Goal: Find specific page/section: Find specific page/section

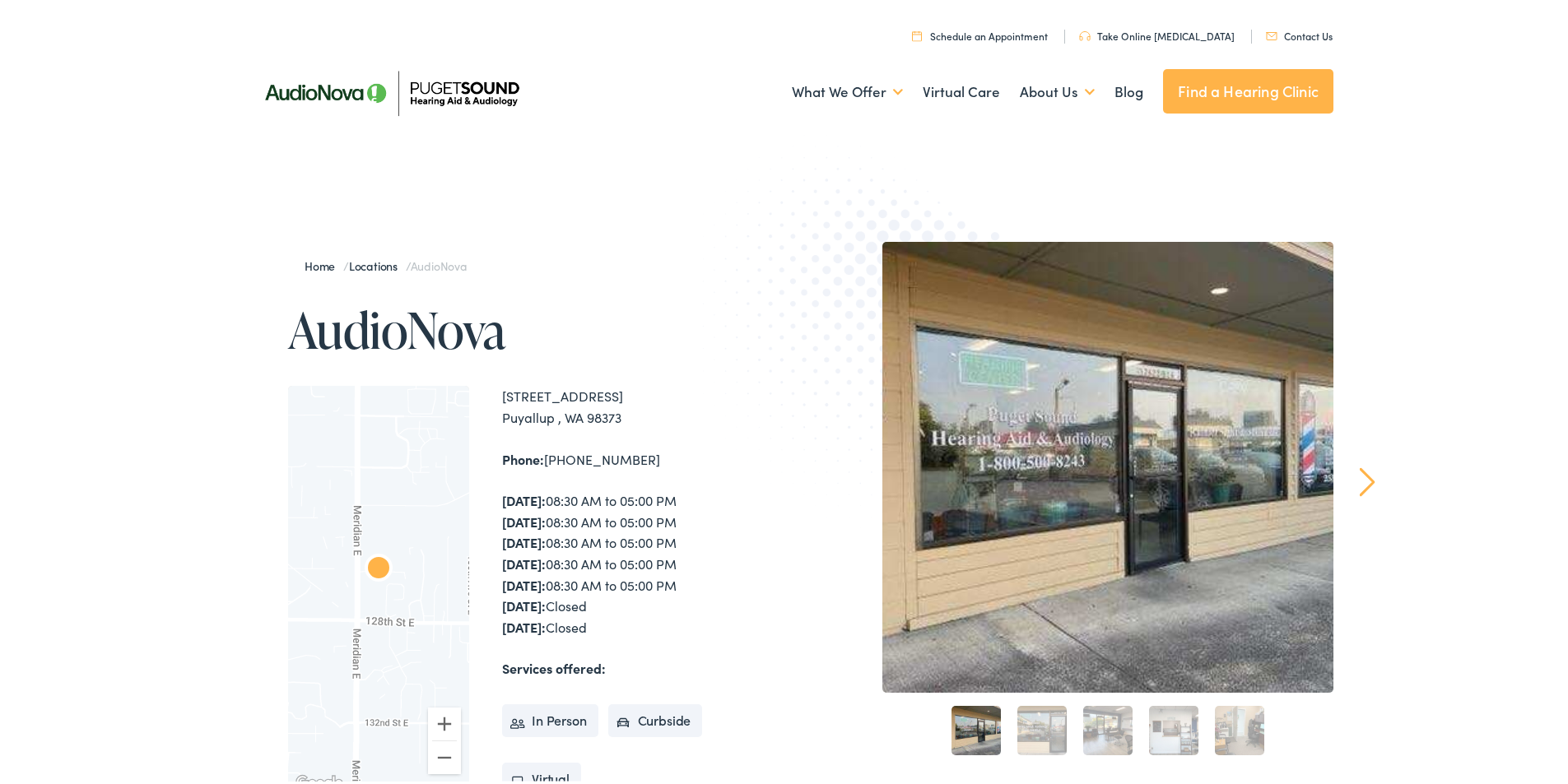
drag, startPoint x: 633, startPoint y: 418, endPoint x: 498, endPoint y: 399, distance: 136.3
click at [502, 399] on div "[STREET_ADDRESS]" at bounding box center [646, 403] width 288 height 42
copy div "[STREET_ADDRESS]"
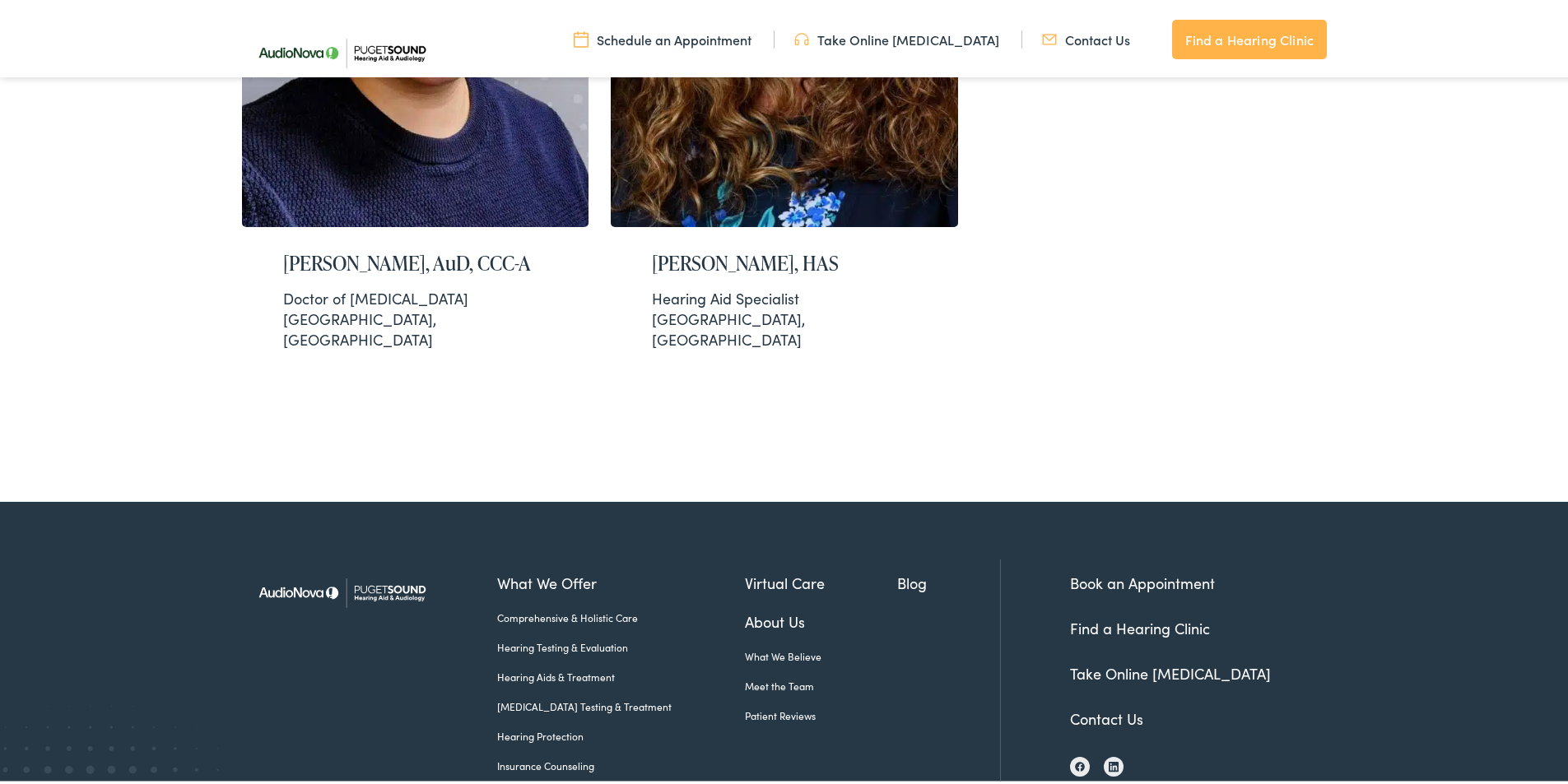
scroll to position [3515, 0]
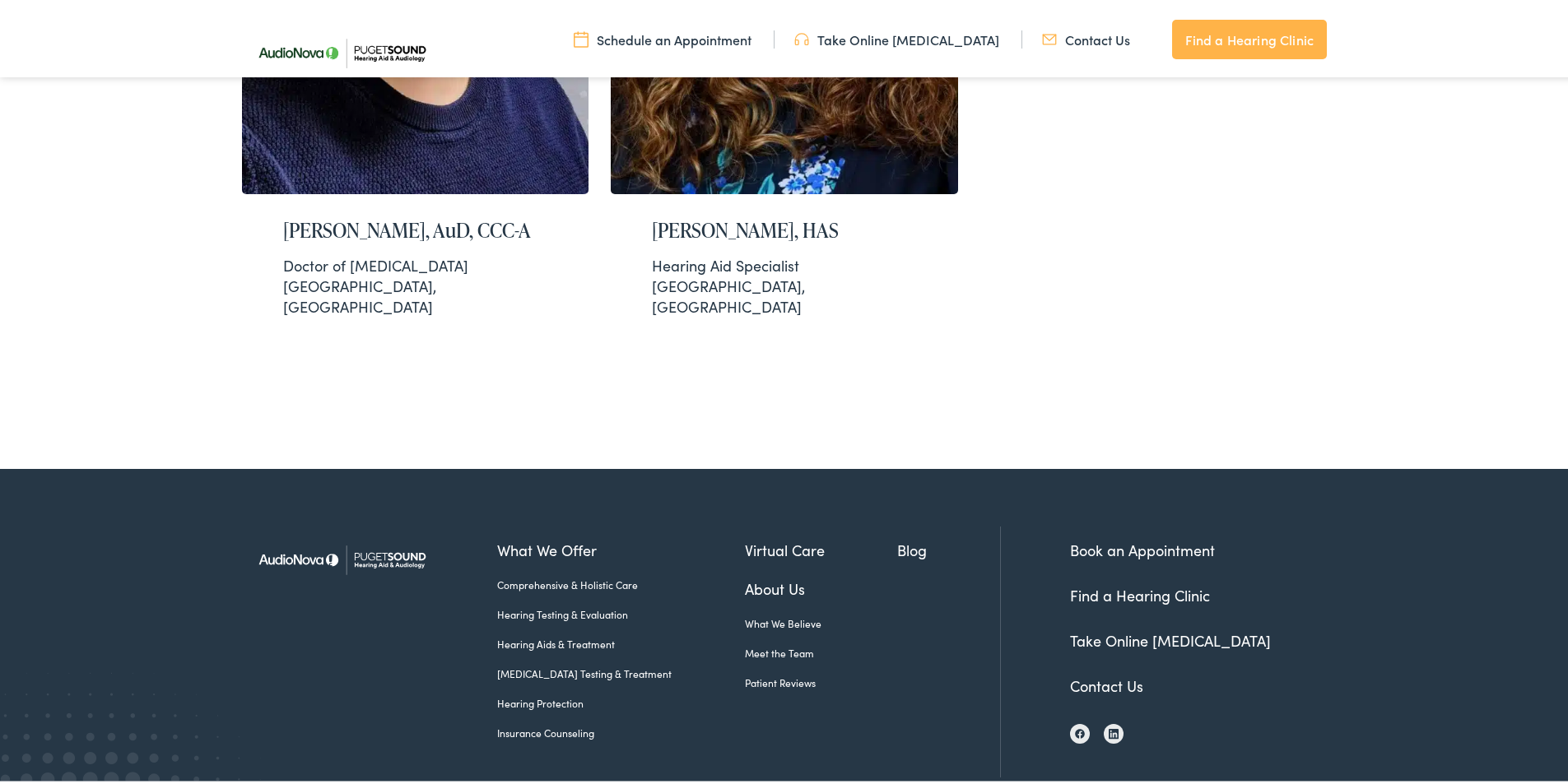
click at [1135, 582] on link "Find a Hearing Clinic" at bounding box center [1139, 592] width 140 height 21
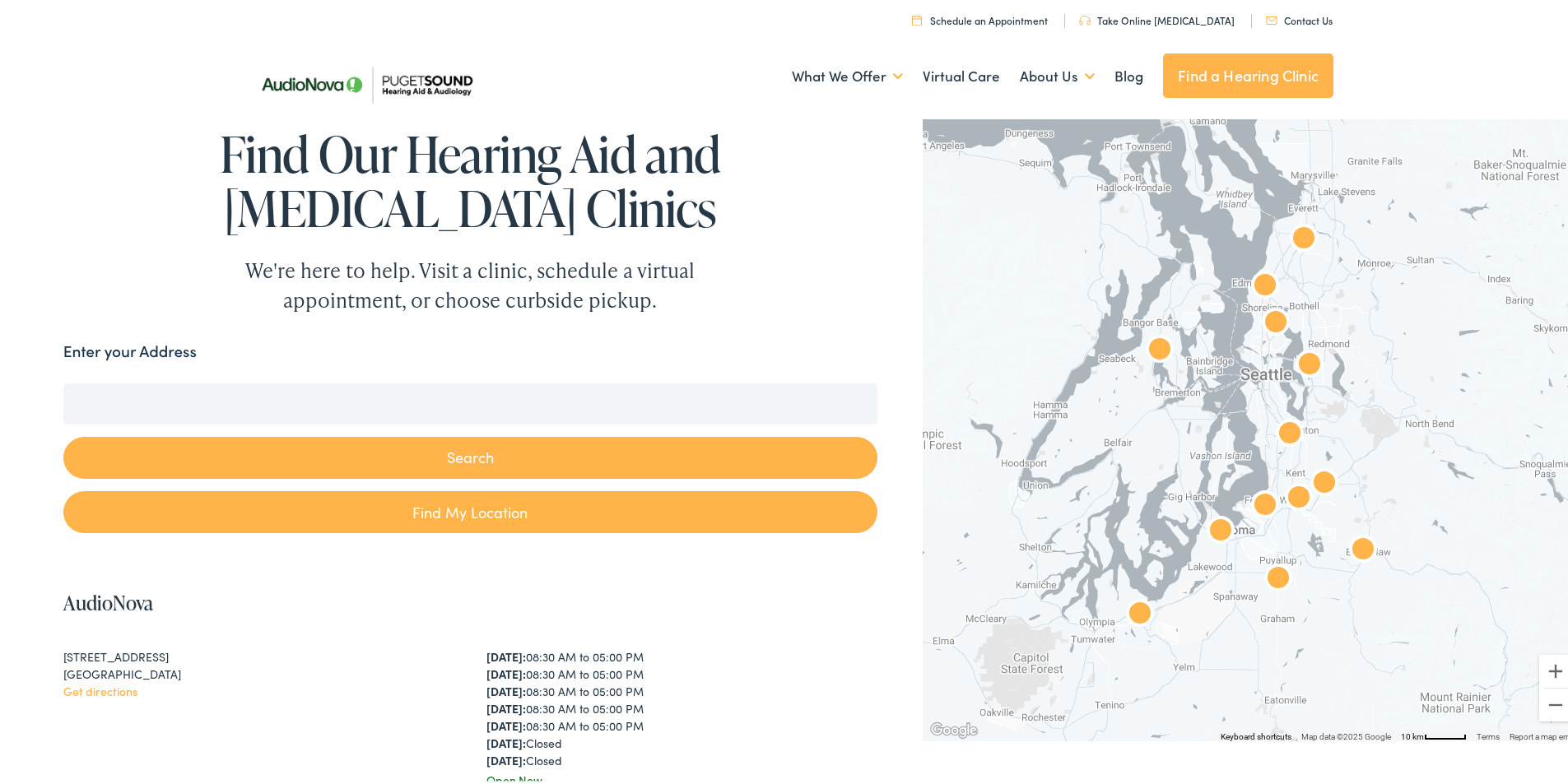
click at [383, 402] on input "Enter your Address" at bounding box center [470, 400] width 814 height 41
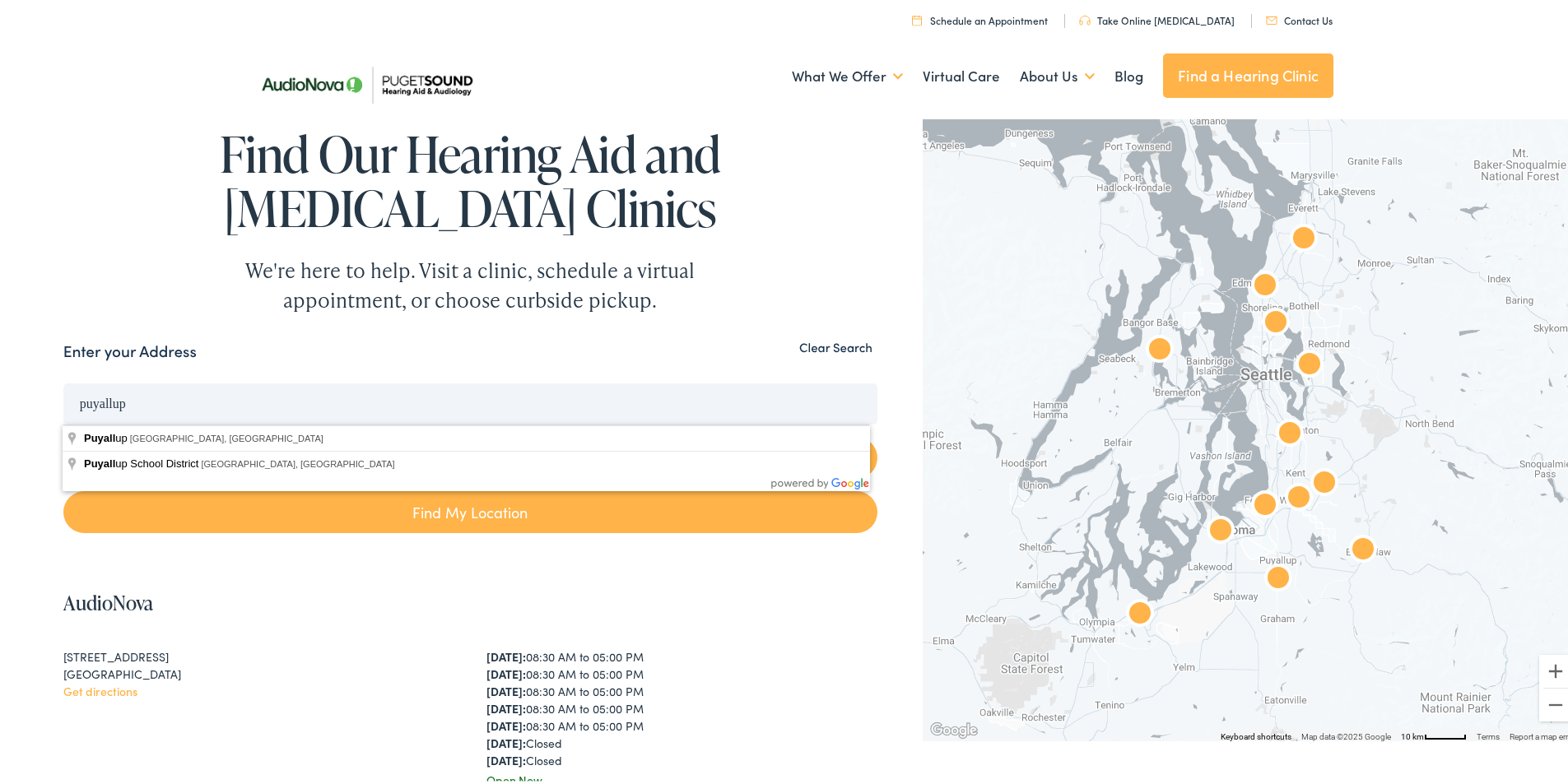
type input "puyallup"
click at [64, 433] on button "Search" at bounding box center [470, 454] width 814 height 42
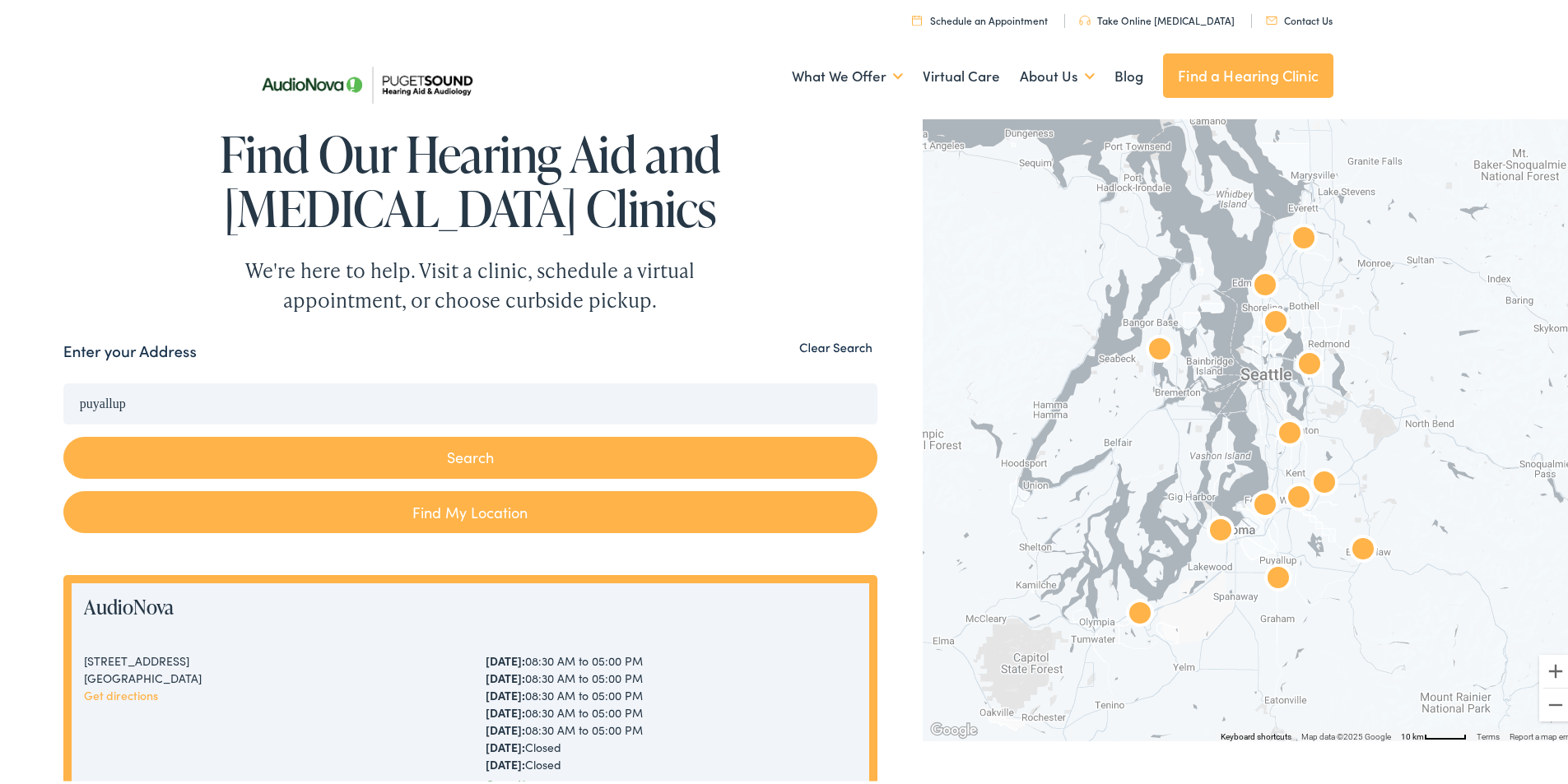
click at [416, 463] on button "Search" at bounding box center [470, 454] width 814 height 42
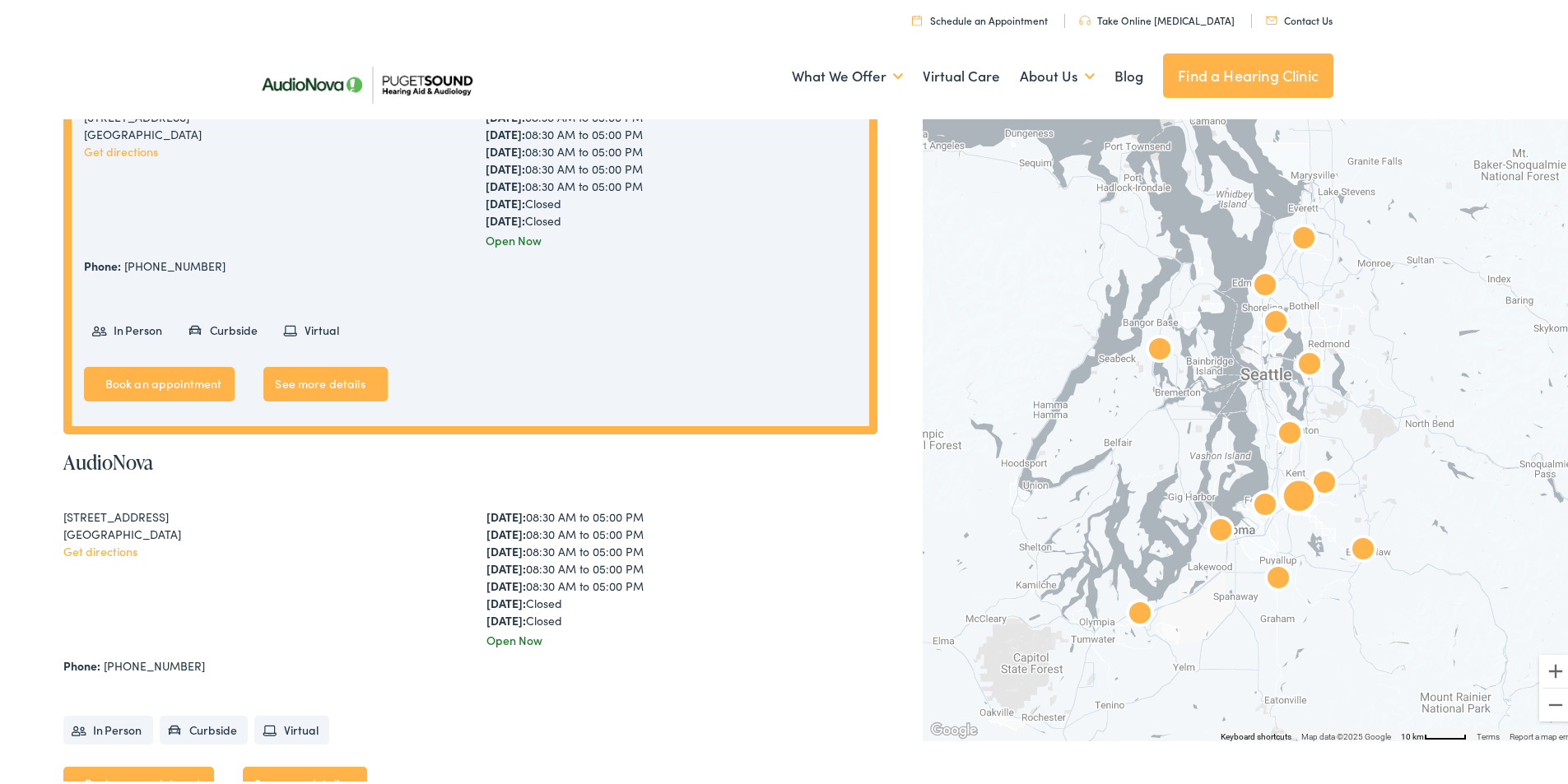
scroll to position [576, 0]
